Goal: Transaction & Acquisition: Purchase product/service

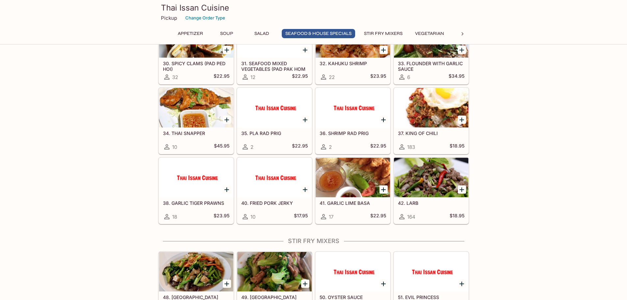
scroll to position [603, 0]
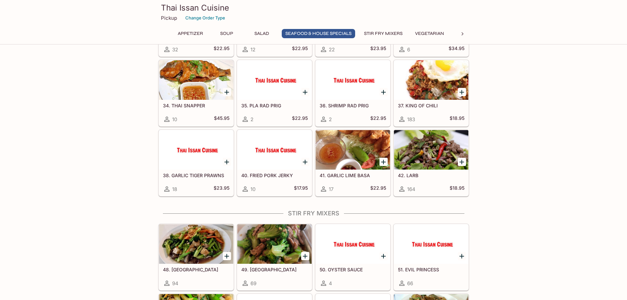
click at [460, 32] on icon at bounding box center [462, 34] width 7 height 7
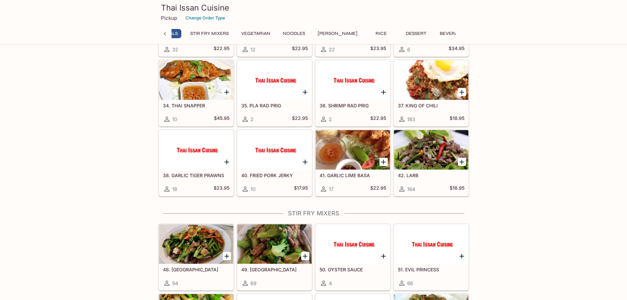
click at [460, 32] on div "Appetizer Soup Salad Seafood & House Specials Stir Fry Mixers Vegetarian Noodle…" at bounding box center [313, 35] width 311 height 13
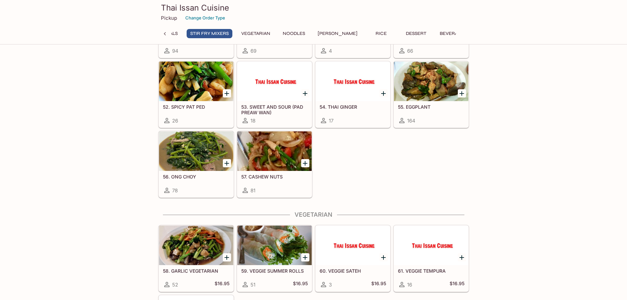
scroll to position [823, 0]
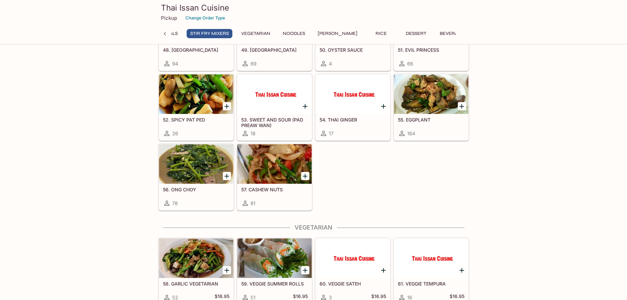
click at [114, 159] on div "This restaurant is currently closed and will open [DATE] at 10:00 AM . You may …" at bounding box center [313, 142] width 627 height 1825
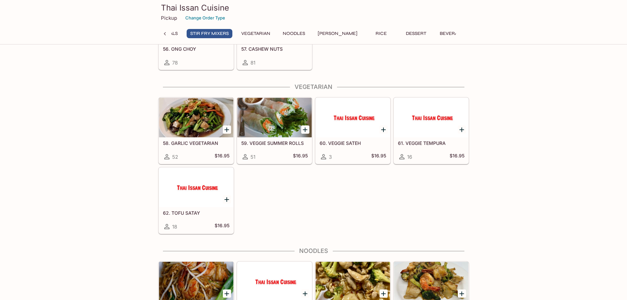
scroll to position [988, 0]
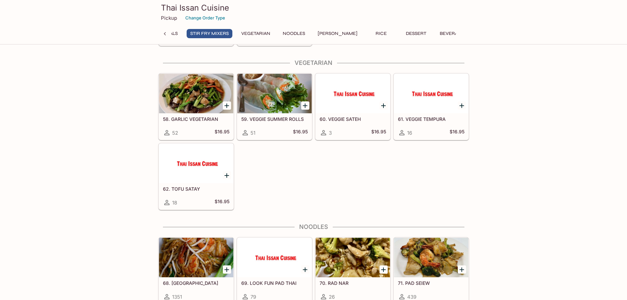
click at [397, 184] on div "58. GARLIC VEGETARIAN 52 $16.95 59. VEGGIE SUMMER ROLLS 51 $16.95 60. VEGGIE SA…" at bounding box center [312, 140] width 313 height 140
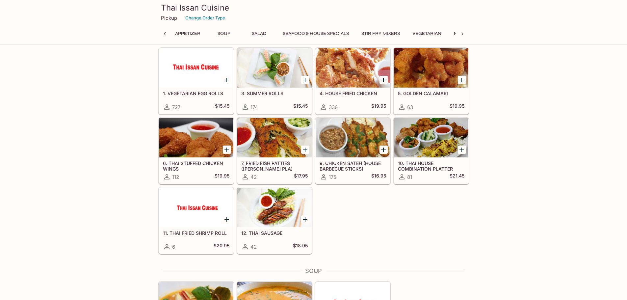
scroll to position [0, 0]
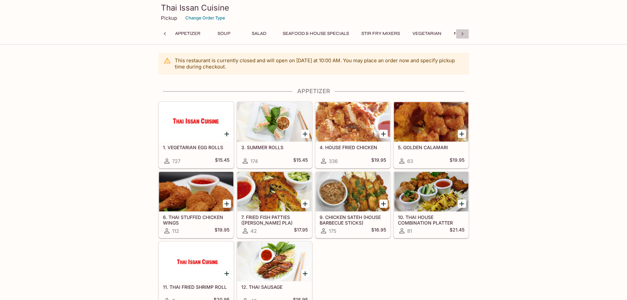
click at [459, 34] on icon at bounding box center [462, 34] width 7 height 7
click at [438, 36] on button "Beverages" at bounding box center [453, 33] width 35 height 9
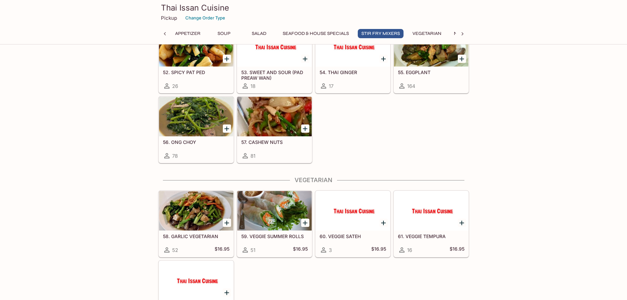
scroll to position [823, 0]
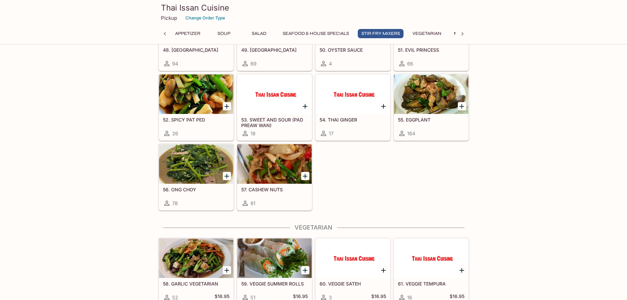
click at [58, 178] on div "This restaurant is currently closed and will open [DATE] at 10:00 AM . You may …" at bounding box center [313, 142] width 627 height 1825
click at [433, 92] on div at bounding box center [431, 94] width 74 height 40
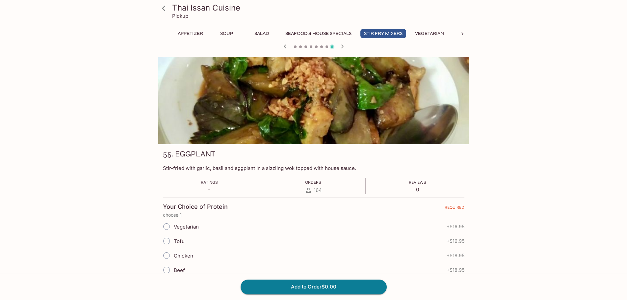
click at [165, 11] on icon at bounding box center [164, 9] width 12 height 12
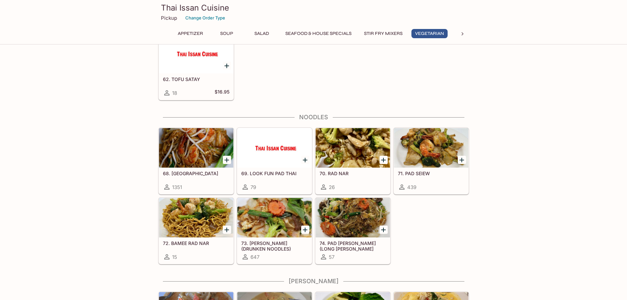
scroll to position [1152, 0]
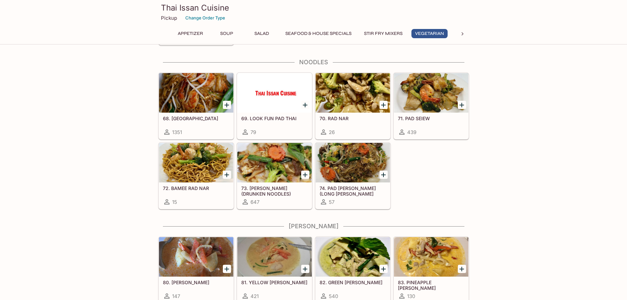
click at [176, 83] on div at bounding box center [196, 93] width 74 height 40
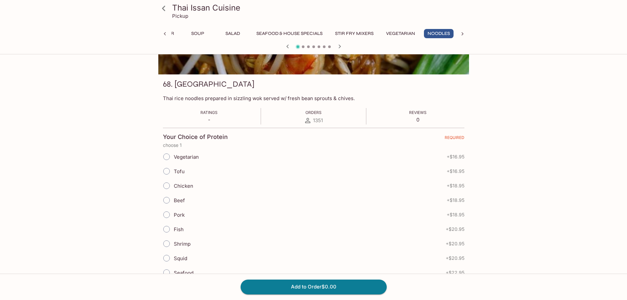
scroll to position [110, 0]
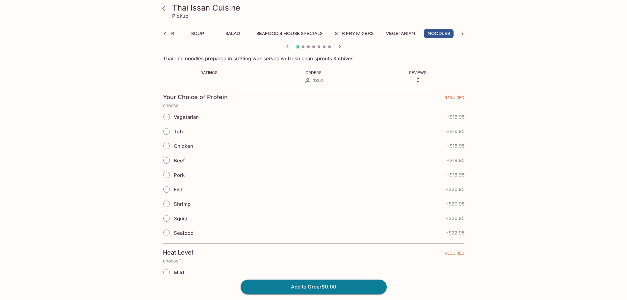
click at [106, 190] on div "Thai Issan Cuisine Pickup Appetizer Soup Salad Seafood & House Specials Stir Fr…" at bounding box center [313, 234] width 421 height 574
click at [127, 197] on div "Thai Issan Cuisine Pickup Appetizer Soup Salad Seafood & House Specials Stir Fr…" at bounding box center [313, 234] width 421 height 574
click at [157, 197] on div "62. TOFU SATAY $16.95 Tempura tofu topped with our house sateh sauce. Ratings -…" at bounding box center [314, 234] width 316 height 574
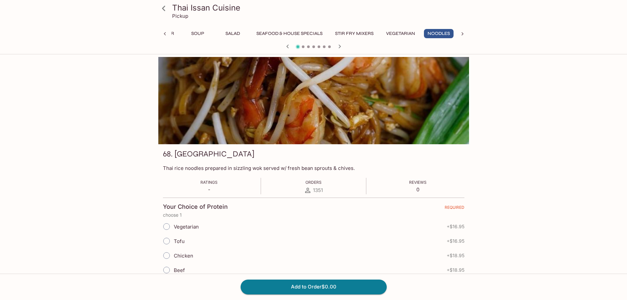
click at [160, 5] on icon at bounding box center [164, 9] width 12 height 12
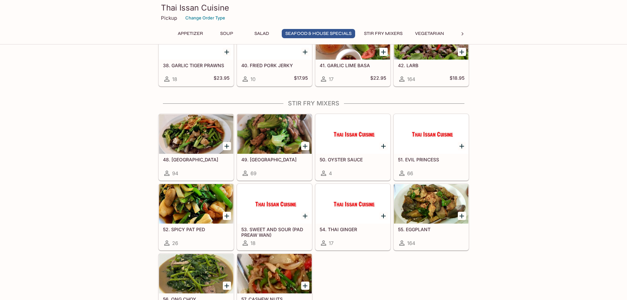
scroll to position [768, 0]
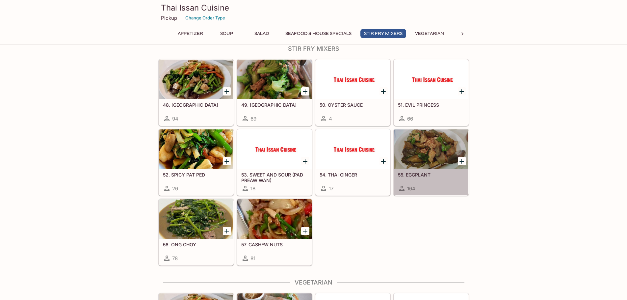
click at [423, 156] on div at bounding box center [431, 149] width 74 height 40
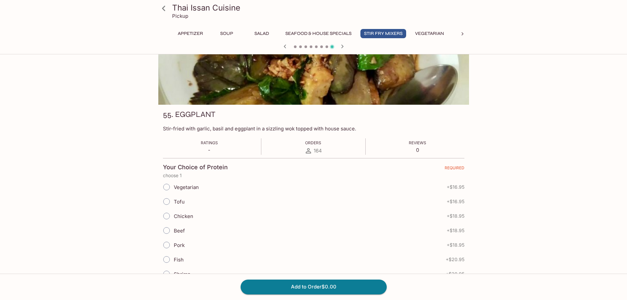
scroll to position [55, 0]
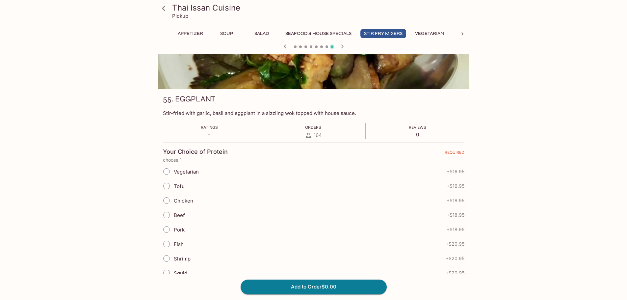
click at [86, 169] on div "Thai Issan Cuisine Pickup Appetizer Soup Salad Seafood & House Specials Stir Fr…" at bounding box center [313, 152] width 627 height 300
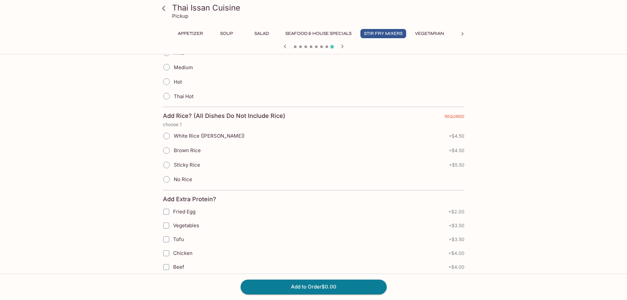
scroll to position [110, 0]
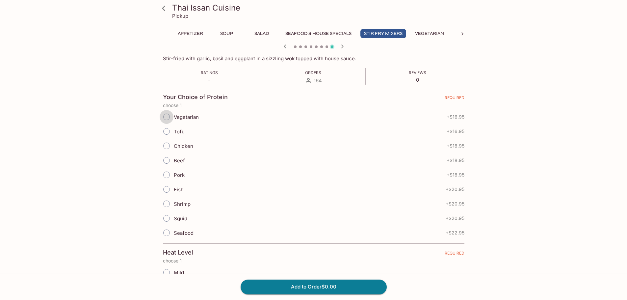
click at [166, 117] on input "Vegetarian" at bounding box center [167, 117] width 14 height 14
radio input "true"
click at [120, 126] on div "Thai Issan Cuisine Pickup Appetizer Soup Salad Seafood & House Specials Stir Fr…" at bounding box center [313, 275] width 421 height 657
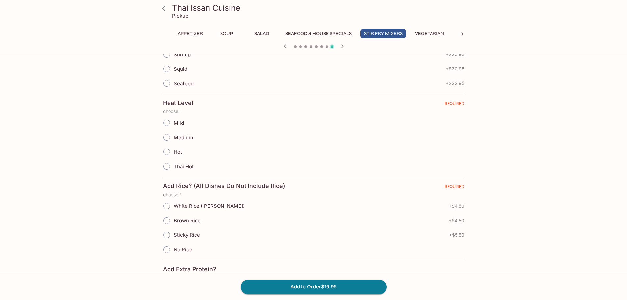
scroll to position [274, 0]
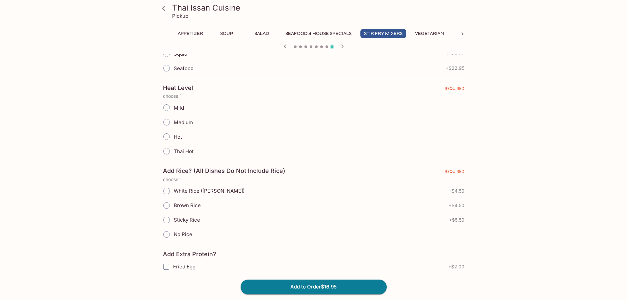
click at [164, 120] on input "Medium" at bounding box center [167, 122] width 14 height 14
radio input "true"
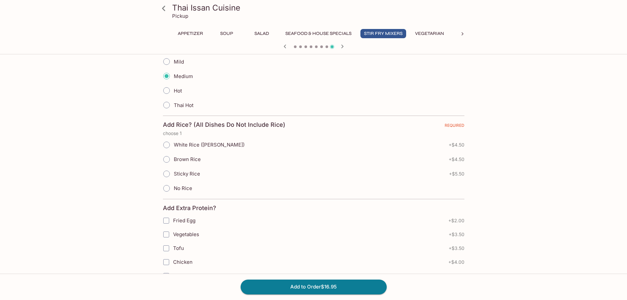
scroll to position [305, 0]
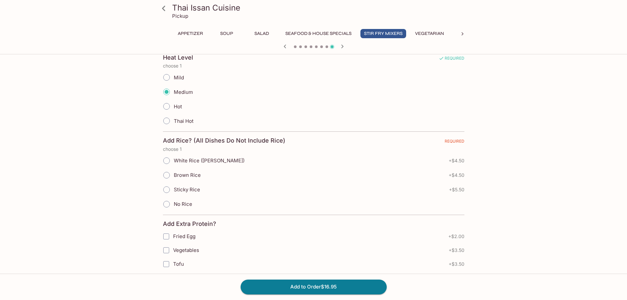
click at [187, 190] on span "Sticky Rice" at bounding box center [187, 189] width 26 height 6
click at [173, 190] on input "Sticky Rice" at bounding box center [167, 190] width 14 height 14
radio input "true"
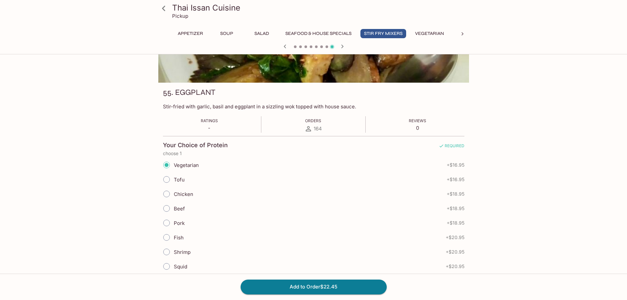
scroll to position [0, 0]
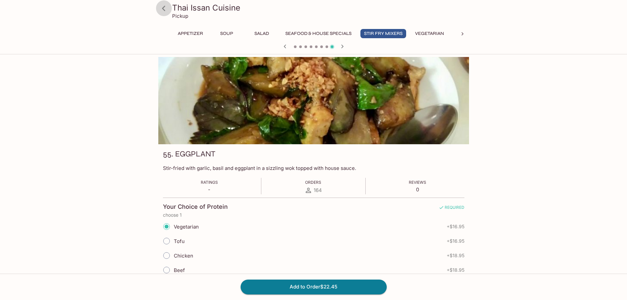
click at [161, 13] on icon at bounding box center [164, 9] width 12 height 12
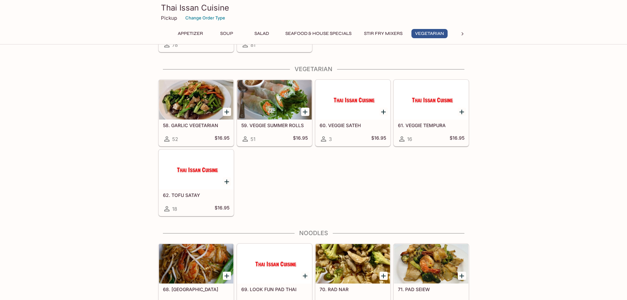
scroll to position [1152, 0]
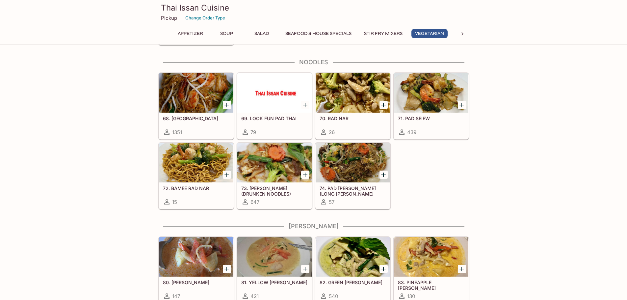
click at [198, 105] on div at bounding box center [196, 93] width 74 height 40
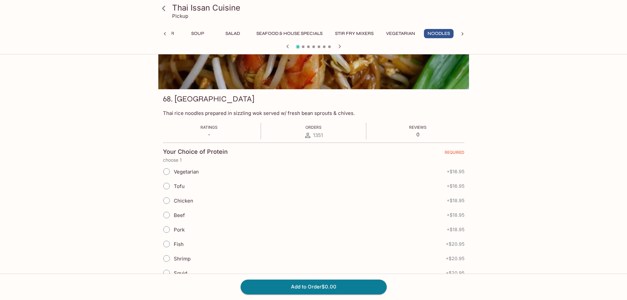
scroll to position [110, 0]
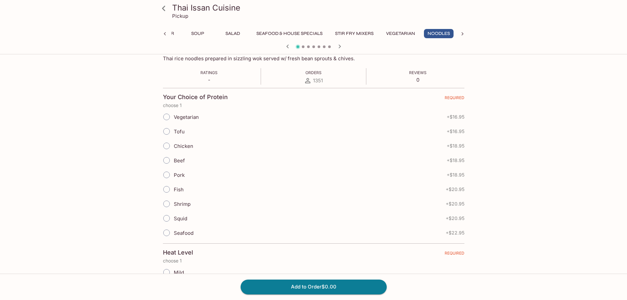
click at [166, 202] on input "Shrimp" at bounding box center [167, 204] width 14 height 14
radio input "true"
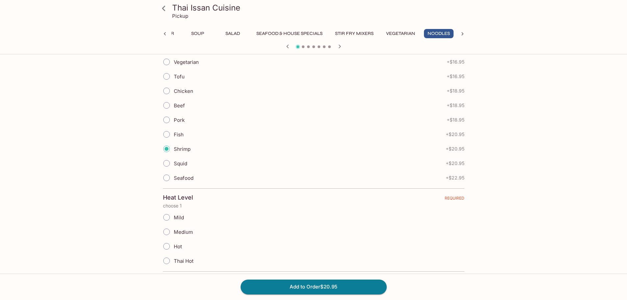
scroll to position [220, 0]
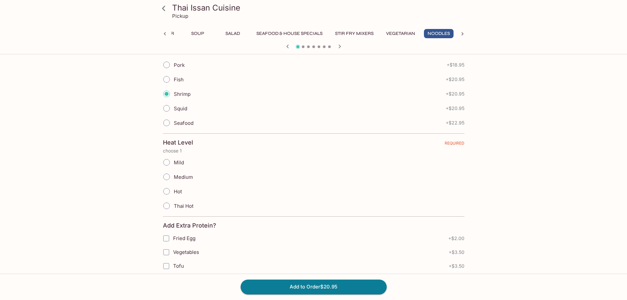
click at [175, 180] on span "Medium" at bounding box center [183, 177] width 19 height 6
click at [173, 180] on input "Medium" at bounding box center [167, 177] width 14 height 14
radio input "true"
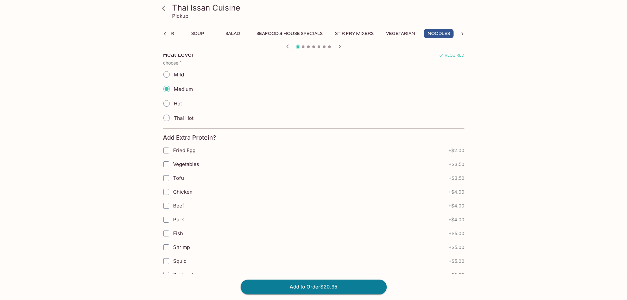
scroll to position [329, 0]
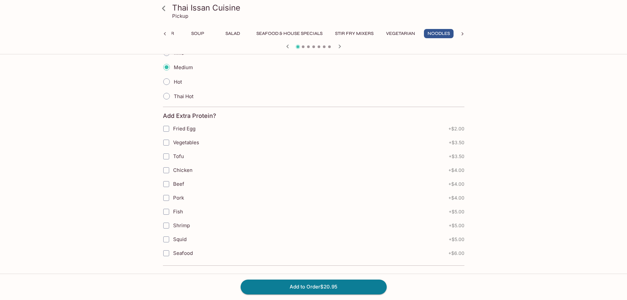
click at [181, 145] on span "Vegetables" at bounding box center [186, 142] width 26 height 6
click at [173, 145] on input "Vegetables" at bounding box center [166, 142] width 13 height 13
checkbox input "true"
drag, startPoint x: 469, startPoint y: 187, endPoint x: 463, endPoint y: 187, distance: 5.9
click at [465, 187] on div "62. TOFU SATAY $16.95 Tempura tofu topped with our house sateh sauce. Ratings -…" at bounding box center [314, 15] width 316 height 574
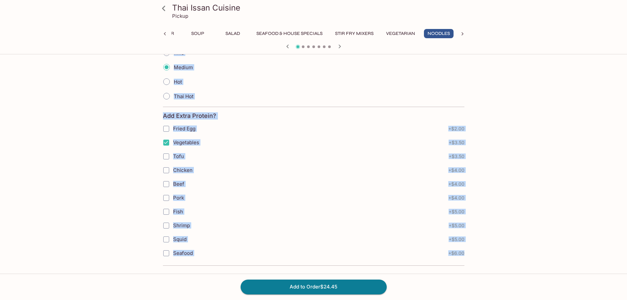
click at [519, 126] on div "Thai Issan Cuisine Pickup Appetizer Soup Salad Seafood & House Specials Stir Fr…" at bounding box center [313, 15] width 421 height 574
click at [439, 82] on div "Hot" at bounding box center [314, 81] width 302 height 14
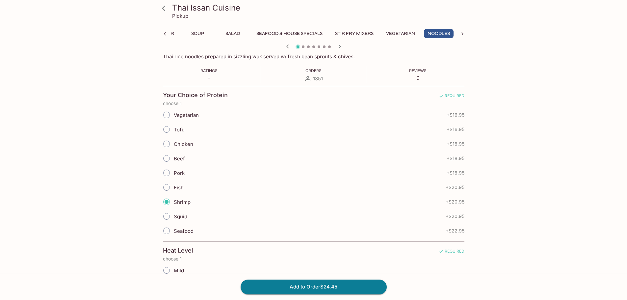
scroll to position [0, 0]
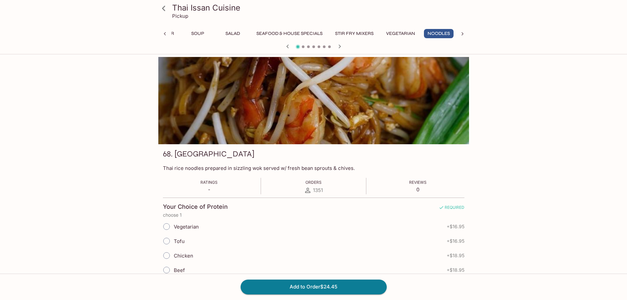
click at [20, 204] on div "Thai Issan Cuisine Pickup Appetizer Soup Salad Seafood & House Specials Stir Fr…" at bounding box center [313, 207] width 627 height 300
click at [319, 289] on button "Add to Order $24.45" at bounding box center [314, 286] width 146 height 14
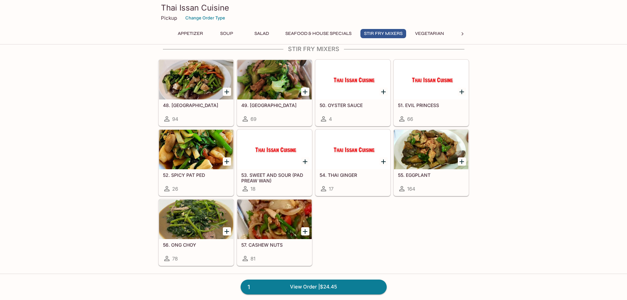
scroll to position [768, 0]
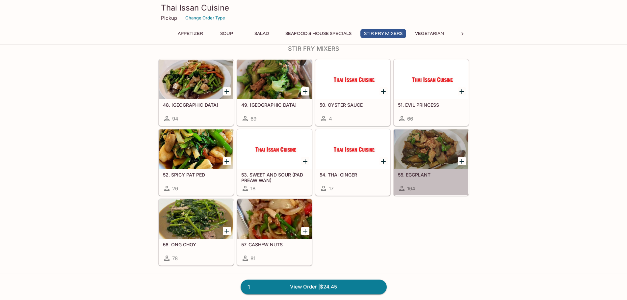
click at [435, 151] on div at bounding box center [431, 149] width 74 height 40
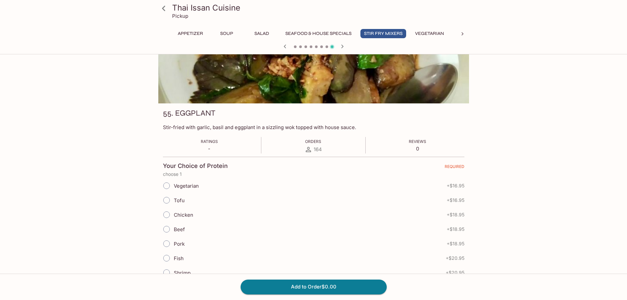
scroll to position [55, 0]
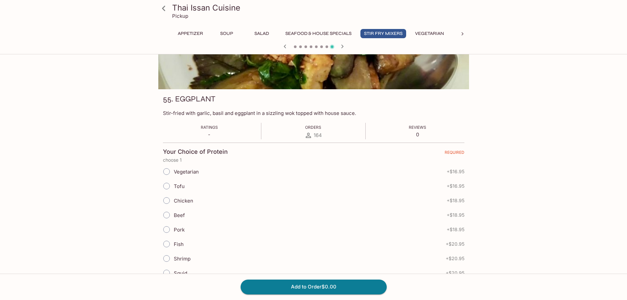
click at [171, 171] on input "Vegetarian" at bounding box center [167, 172] width 14 height 14
radio input "true"
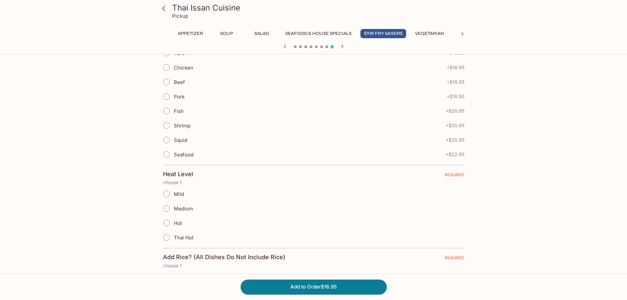
scroll to position [220, 0]
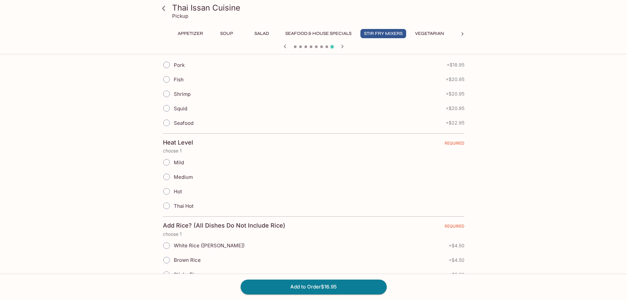
click at [164, 181] on input "Medium" at bounding box center [167, 177] width 14 height 14
radio input "true"
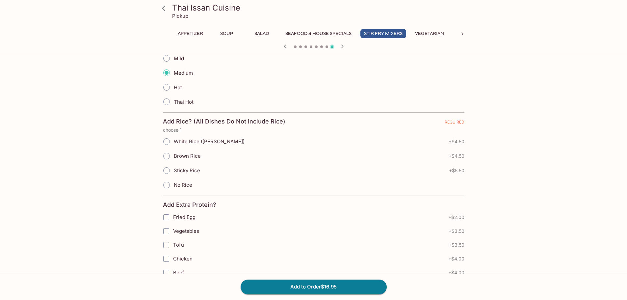
scroll to position [329, 0]
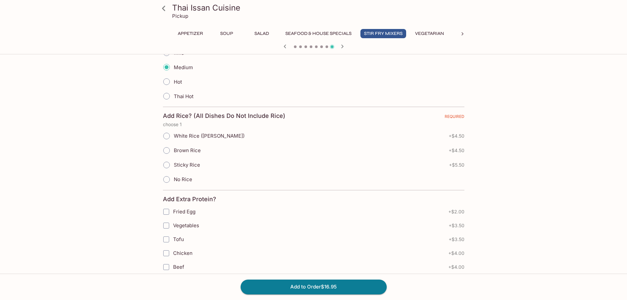
click at [195, 134] on span "White Rice ([PERSON_NAME])" at bounding box center [209, 136] width 71 height 6
click at [173, 134] on input "White Rice ([PERSON_NAME])" at bounding box center [167, 136] width 14 height 14
radio input "true"
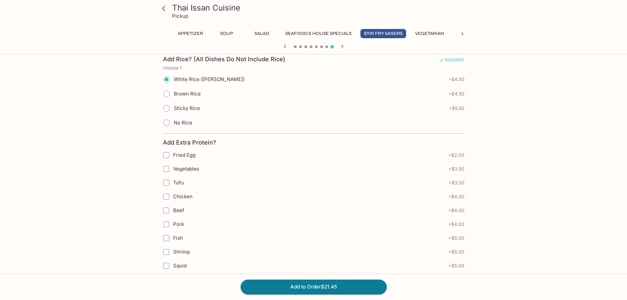
scroll to position [414, 0]
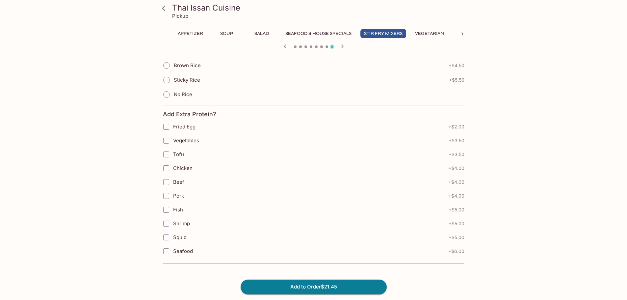
click at [179, 225] on span "Shrimp" at bounding box center [181, 223] width 17 height 6
click at [173, 225] on input "Shrimp" at bounding box center [166, 223] width 13 height 13
drag, startPoint x: 290, startPoint y: 287, endPoint x: 349, endPoint y: 133, distance: 164.8
click at [174, 222] on span "Shrimp" at bounding box center [181, 223] width 17 height 6
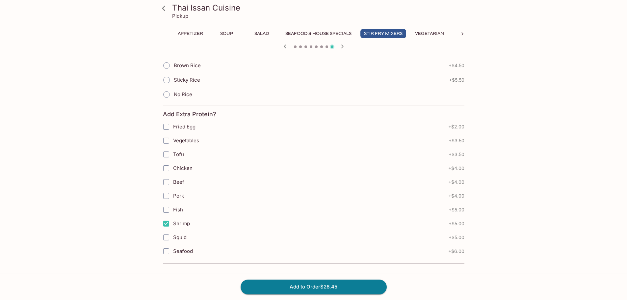
click at [173, 222] on input "Shrimp" at bounding box center [166, 223] width 13 height 13
checkbox input "false"
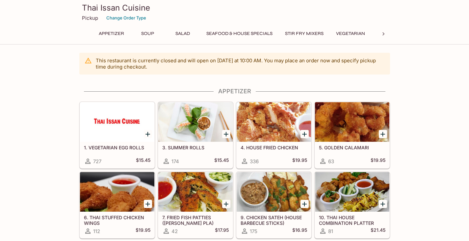
click at [366, 32] on button "Vegetarian" at bounding box center [350, 33] width 36 height 9
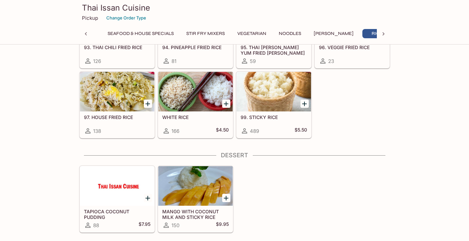
scroll to position [1527, 0]
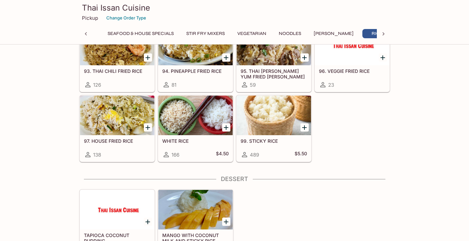
drag, startPoint x: 359, startPoint y: 154, endPoint x: 250, endPoint y: 130, distance: 111.5
click at [250, 130] on div "93. THAI CHILI FRIED RICE 126 94. PINEAPPLE FRIED RICE 81 95. THAI TOM YUM FRIE…" at bounding box center [233, 92] width 313 height 140
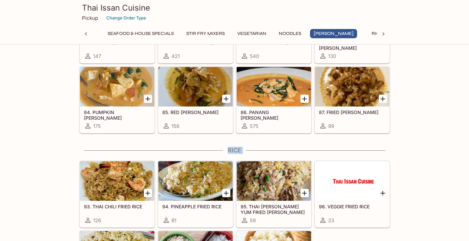
scroll to position [1363, 0]
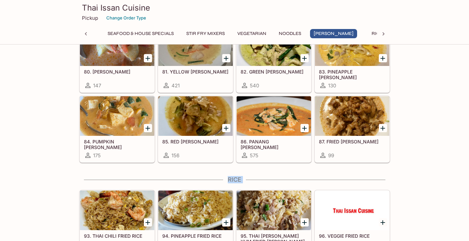
drag, startPoint x: 307, startPoint y: 166, endPoint x: 73, endPoint y: 119, distance: 239.4
